Goal: Task Accomplishment & Management: Use online tool/utility

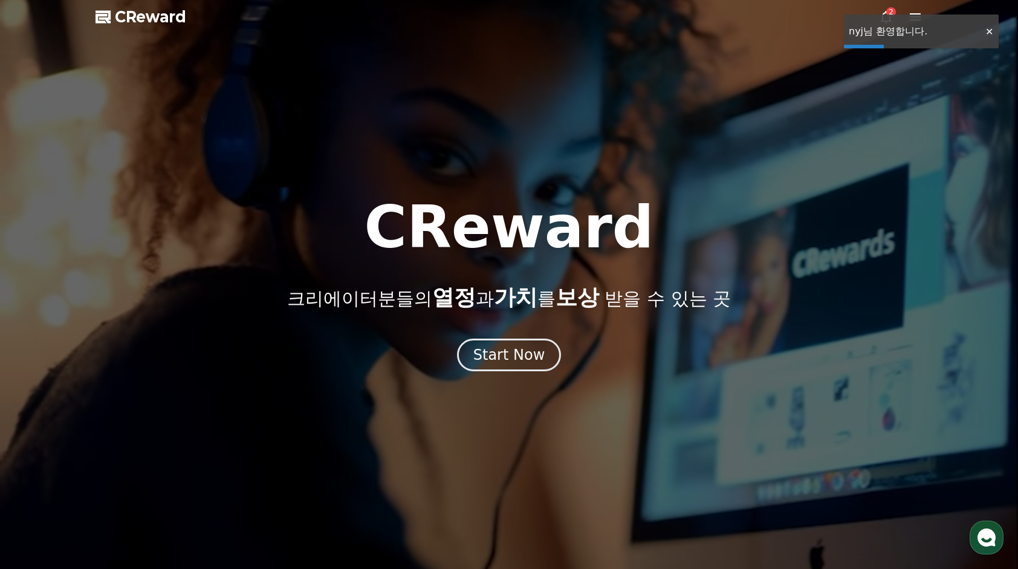
click at [890, 13] on div "2" at bounding box center [892, 12] width 10 height 10
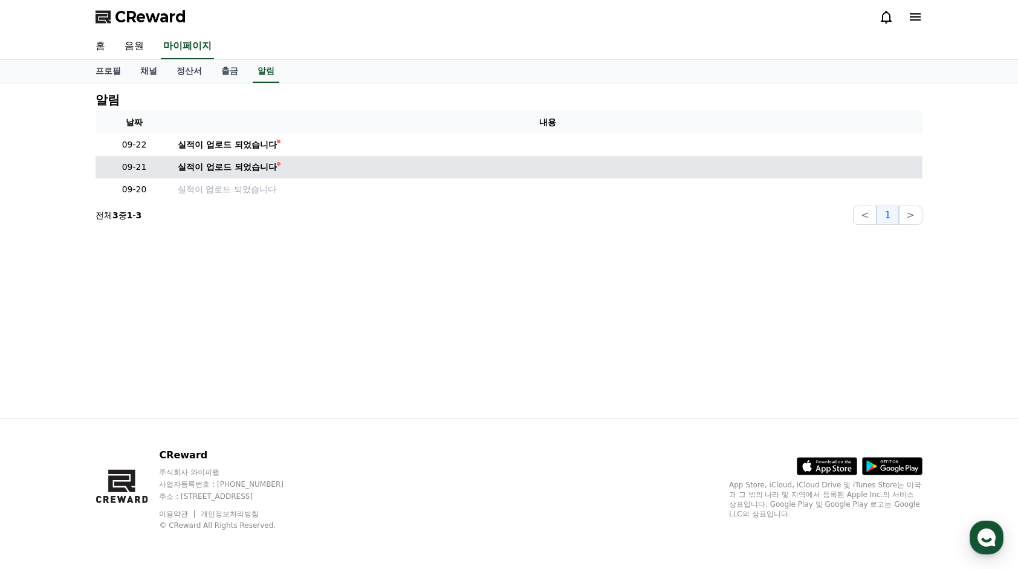
click at [218, 157] on td "실적이 업로드 되었습니다" at bounding box center [548, 167] width 750 height 22
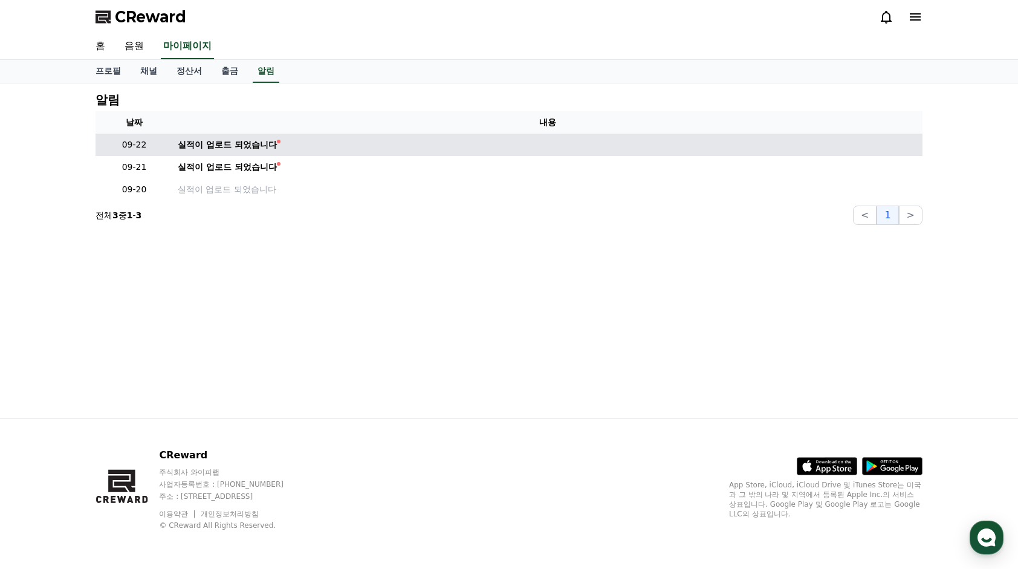
click at [223, 153] on td "실적이 업로드 되었습니다" at bounding box center [548, 145] width 750 height 22
click at [223, 148] on div "실적이 업로드 되었습니다" at bounding box center [227, 144] width 99 height 13
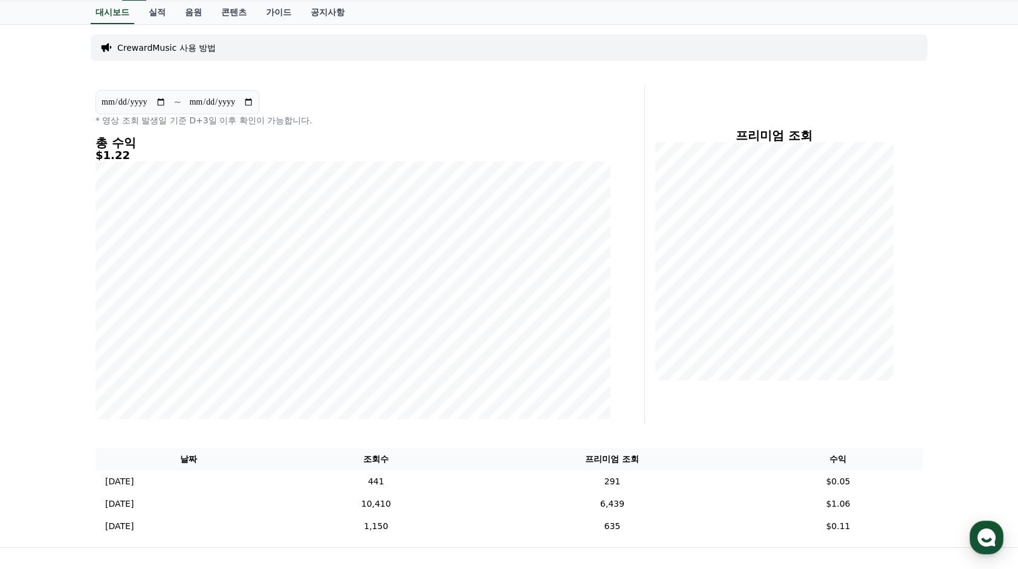
scroll to position [60, 0]
click at [184, 8] on link "음원" at bounding box center [193, 11] width 36 height 23
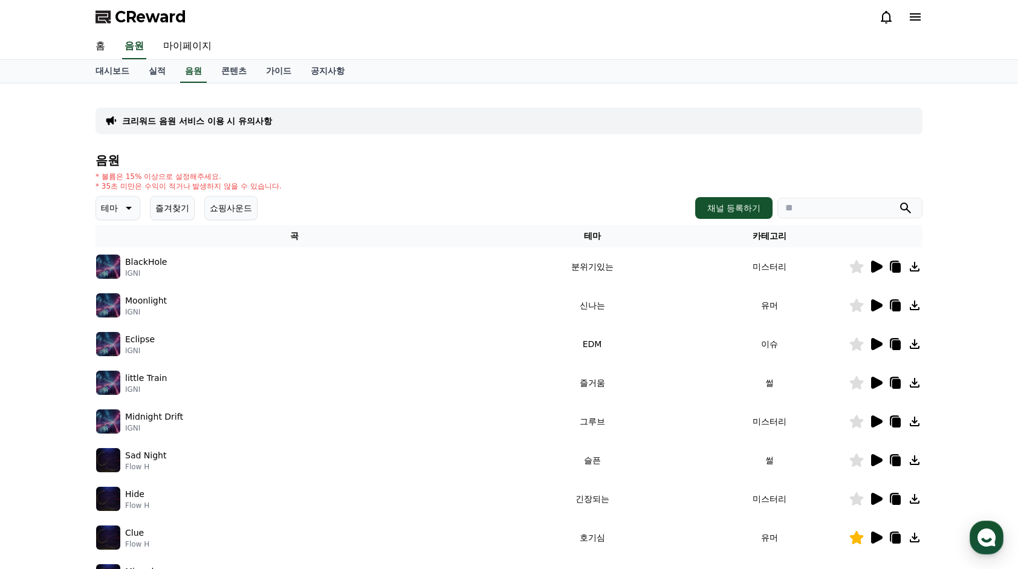
click at [163, 207] on button "즐겨찾기" at bounding box center [172, 208] width 45 height 24
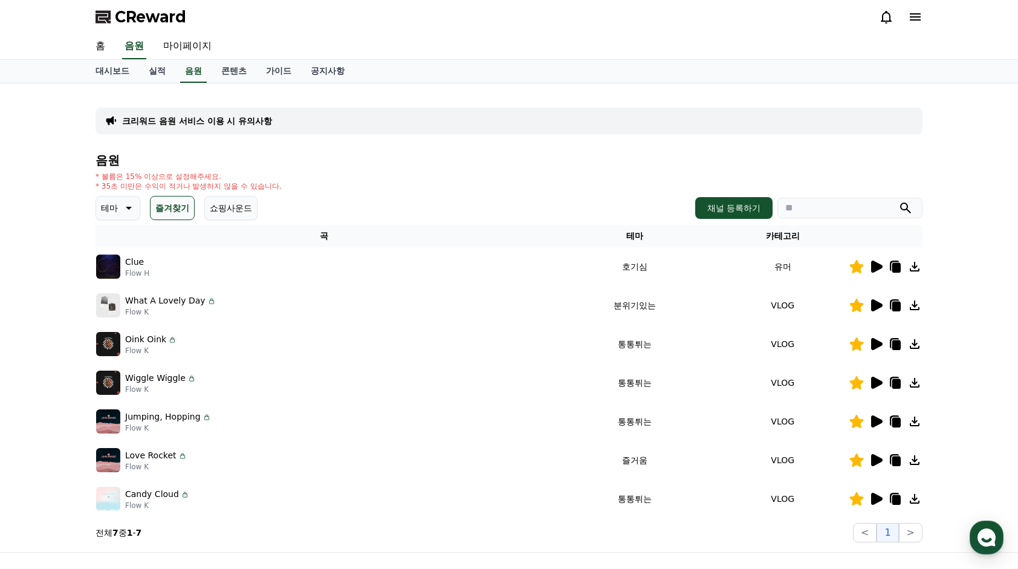
click at [880, 345] on icon at bounding box center [876, 344] width 11 height 12
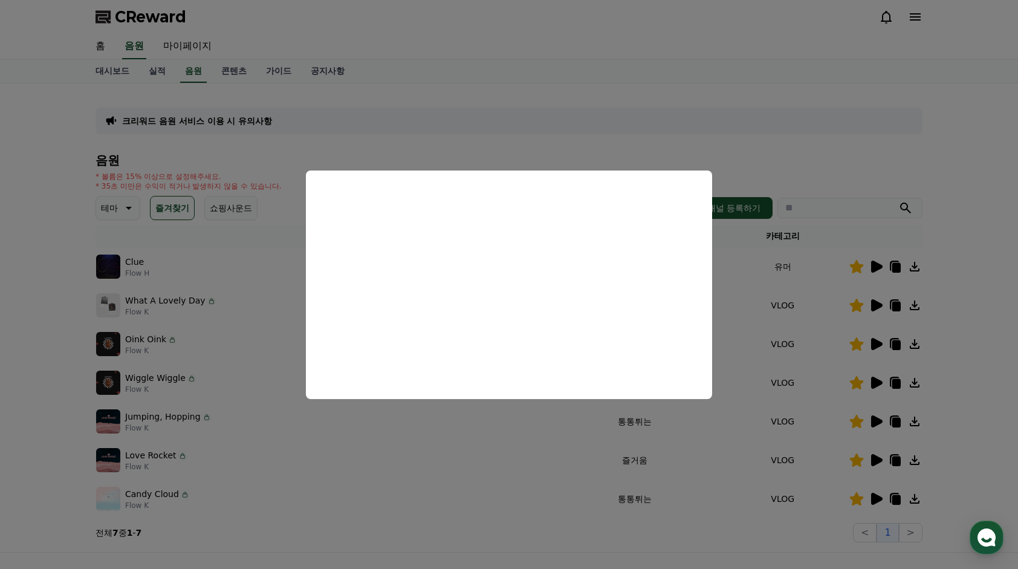
click at [18, 368] on button "close modal" at bounding box center [509, 284] width 1018 height 569
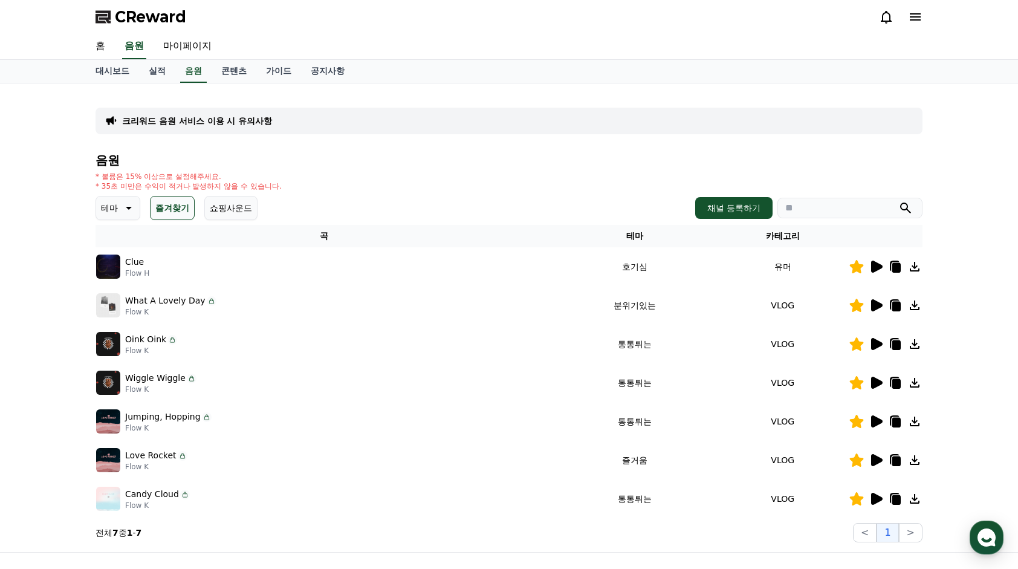
click at [895, 345] on icon at bounding box center [897, 345] width 8 height 10
click at [809, 213] on input "search" at bounding box center [850, 208] width 145 height 21
paste input "**********"
type input "**********"
